Goal: Check status: Check status

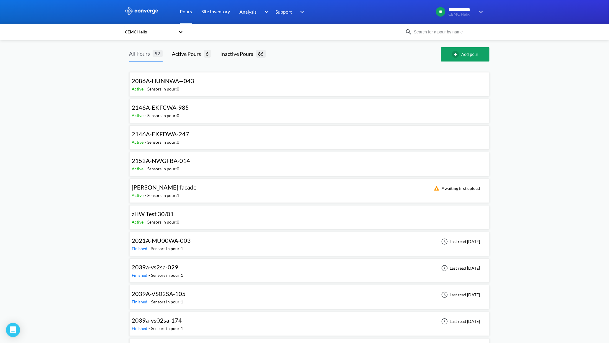
click at [151, 56] on div "All Pours" at bounding box center [140, 53] width 23 height 8
click at [246, 56] on div "Inactive Pours" at bounding box center [238, 54] width 35 height 8
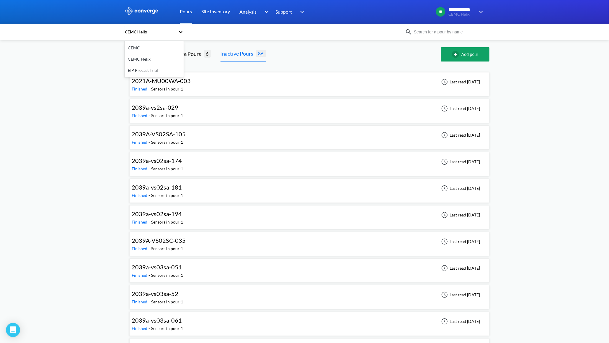
click at [183, 31] on icon at bounding box center [181, 32] width 6 height 6
click at [152, 58] on div "CEMC Helix" at bounding box center [154, 58] width 59 height 11
click at [158, 31] on div "CEMC Helix" at bounding box center [150, 32] width 51 height 6
click at [141, 57] on div "CEMC Helix" at bounding box center [154, 58] width 59 height 11
click at [243, 55] on div "Inactive Pours" at bounding box center [238, 53] width 35 height 8
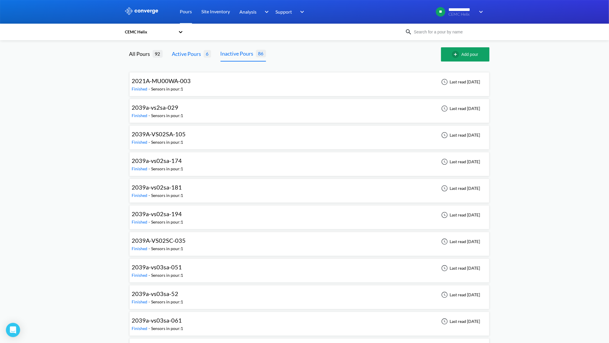
click at [194, 52] on div "Active Pours" at bounding box center [188, 54] width 32 height 8
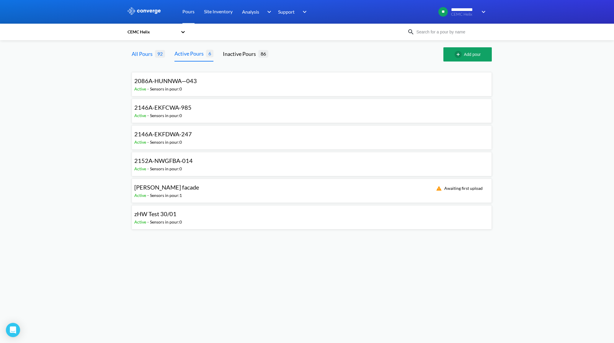
click at [151, 56] on div "All Pours" at bounding box center [143, 54] width 23 height 8
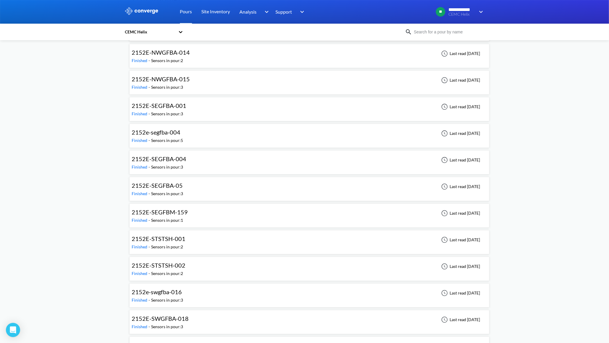
scroll to position [1543, 0]
click at [179, 217] on span "2152E-STSTSH-001" at bounding box center [159, 212] width 54 height 7
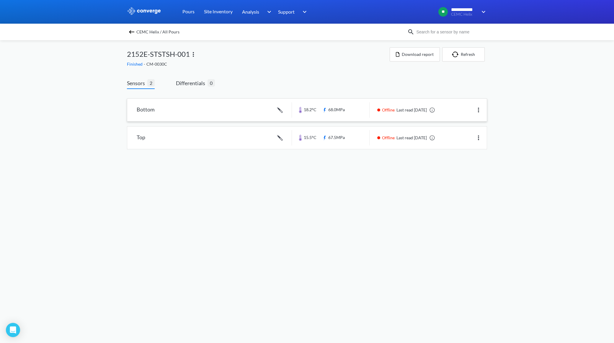
click at [322, 108] on link at bounding box center [307, 110] width 360 height 22
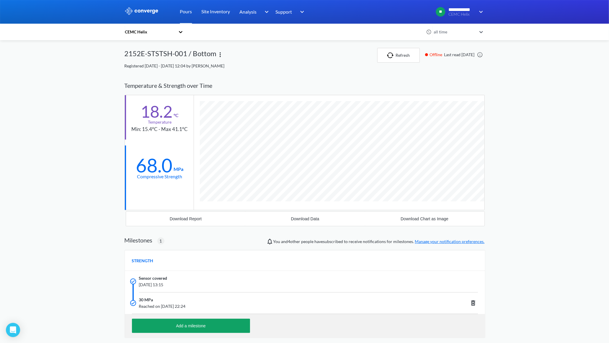
click at [182, 30] on icon at bounding box center [181, 32] width 6 height 6
click at [147, 48] on div "CEMC" at bounding box center [154, 47] width 59 height 11
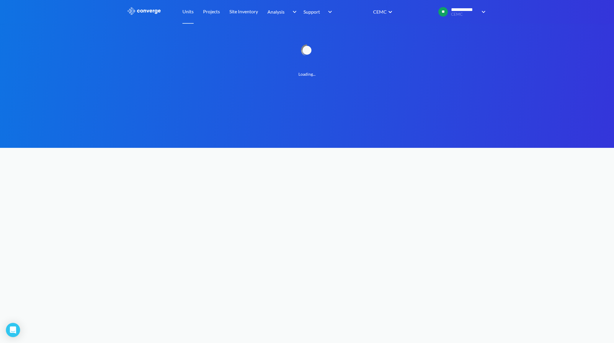
click at [317, 289] on body "**********" at bounding box center [307, 171] width 614 height 343
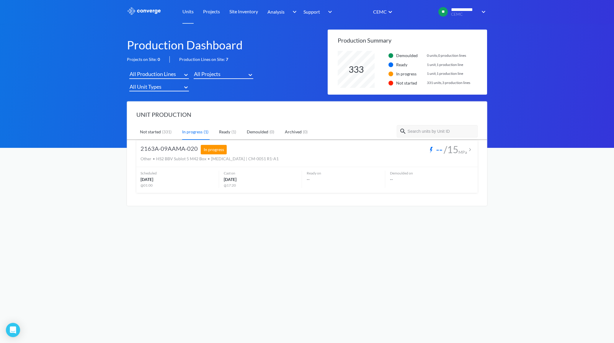
scroll to position [37, 149]
